Goal: Find specific page/section: Find specific page/section

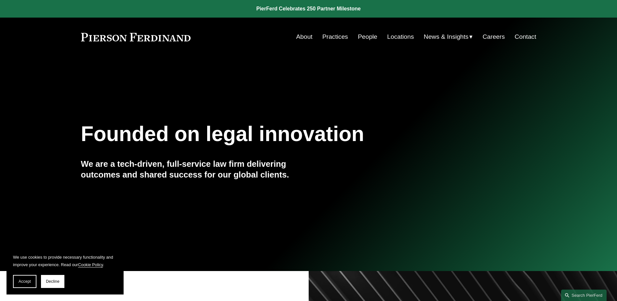
click at [398, 36] on link "Locations" at bounding box center [400, 37] width 27 height 12
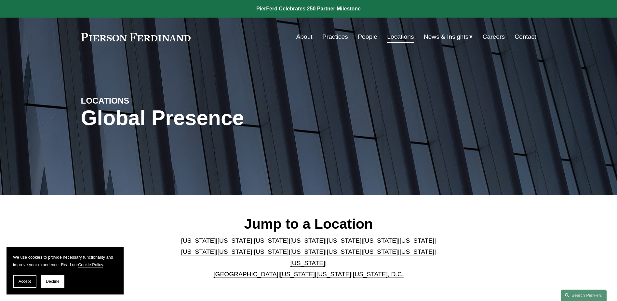
click at [291, 255] on link "[US_STATE]" at bounding box center [308, 251] width 35 height 7
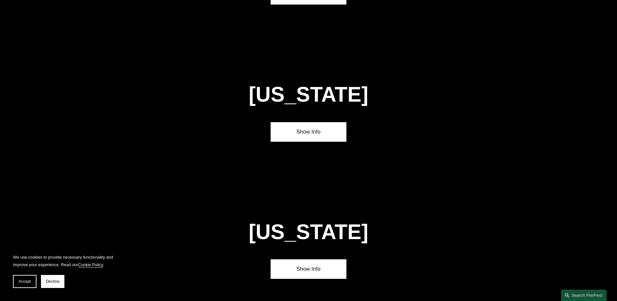
scroll to position [1666, 0]
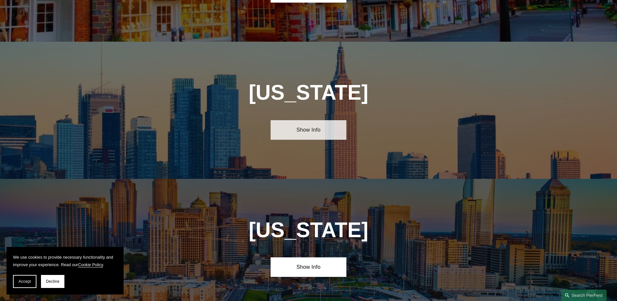
click at [322, 120] on link "Show Info" at bounding box center [309, 130] width 76 height 20
